Goal: Transaction & Acquisition: Purchase product/service

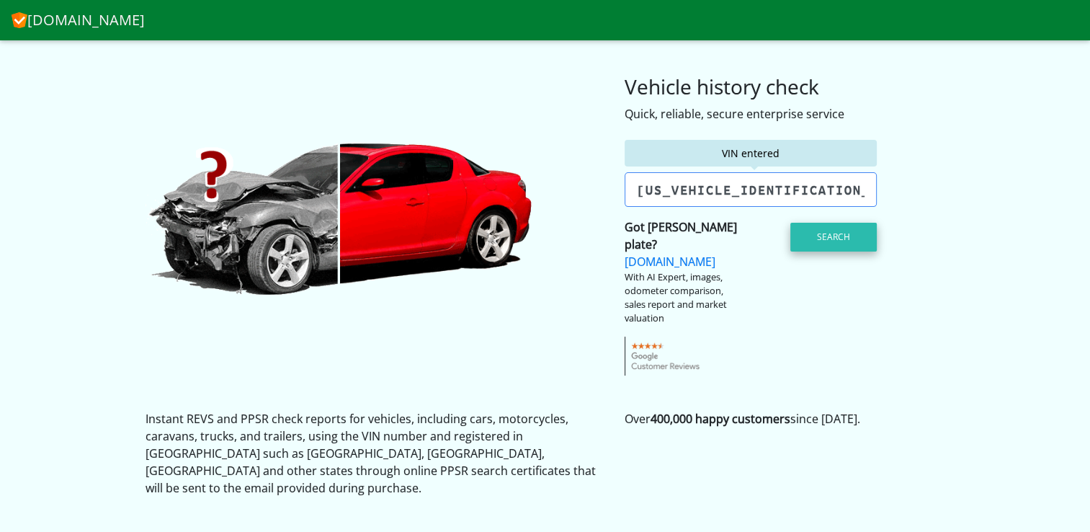
type input "[US_VEHICLE_IDENTIFICATION_NUMBER]"
click at [815, 235] on button "Search" at bounding box center [833, 237] width 86 height 29
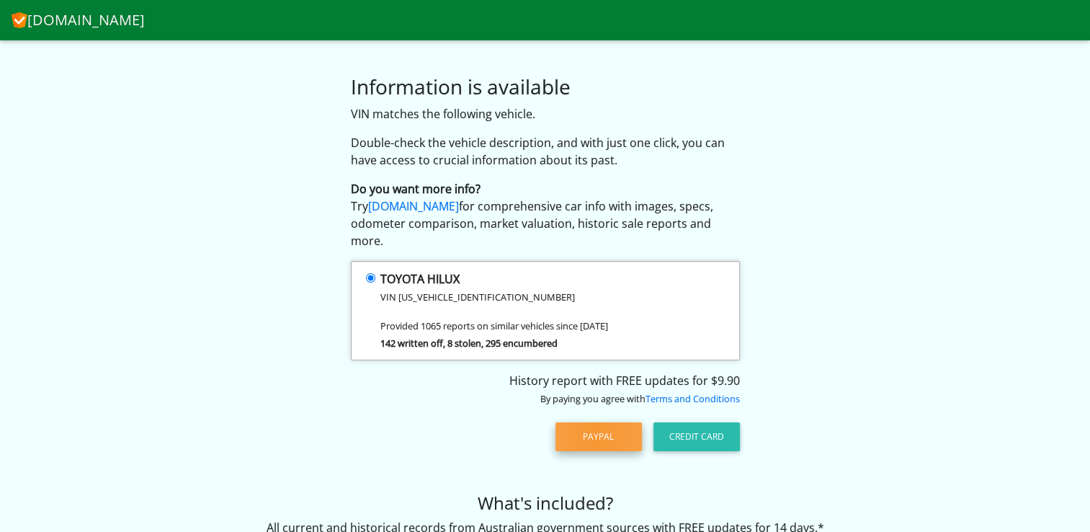
click at [597, 422] on button "PayPal" at bounding box center [598, 436] width 86 height 29
